Goal: Find specific page/section: Find specific page/section

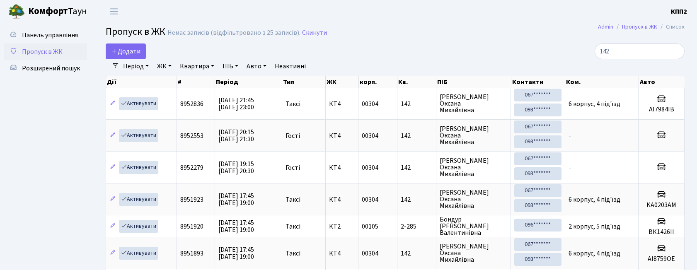
select select "25"
click at [618, 48] on input "142" at bounding box center [639, 51] width 90 height 16
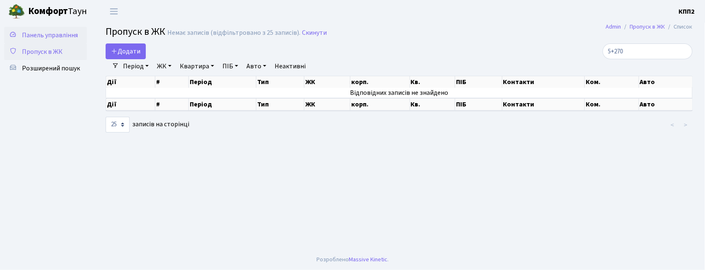
type input "5+270"
click at [51, 29] on link "Панель управління" at bounding box center [45, 35] width 83 height 17
